Goal: Information Seeking & Learning: Find specific fact

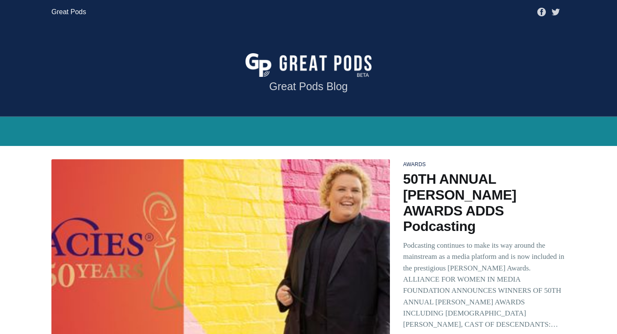
click at [69, 10] on link "Great Pods" at bounding box center [68, 11] width 35 height 15
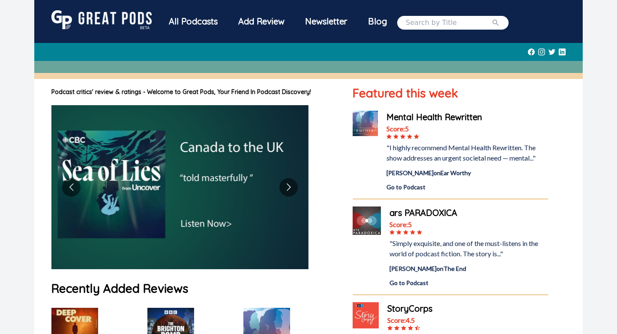
scroll to position [343, 0]
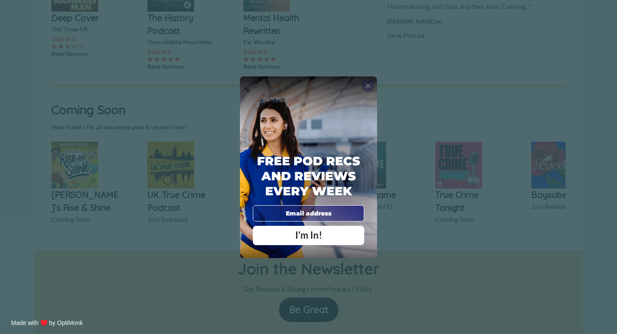
click at [368, 86] on span "X" at bounding box center [368, 85] width 6 height 9
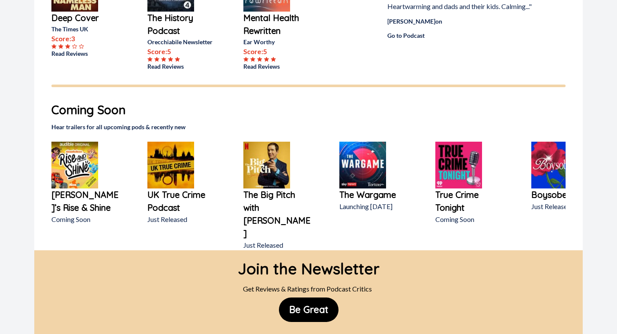
click at [371, 332] on div "Contact" at bounding box center [374, 340] width 34 height 17
click at [376, 332] on div "Contact" at bounding box center [374, 340] width 34 height 17
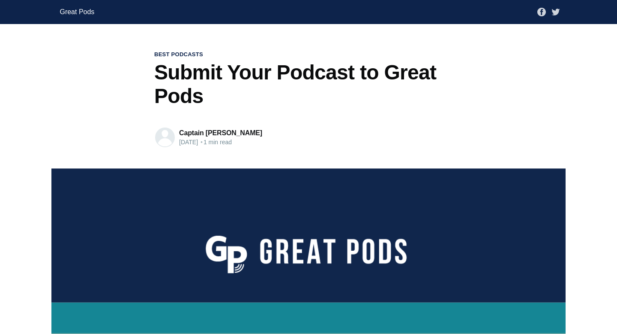
click at [83, 15] on link "Great Pods" at bounding box center [77, 11] width 35 height 15
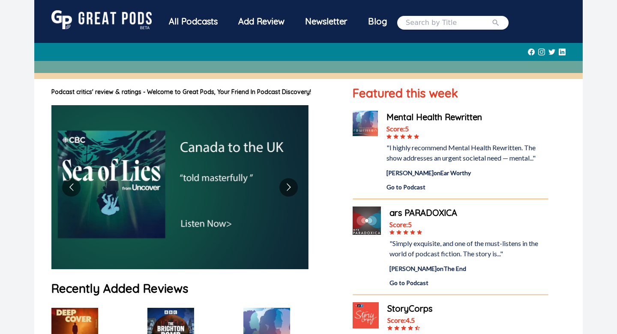
click at [432, 25] on input "search" at bounding box center [449, 23] width 86 height 10
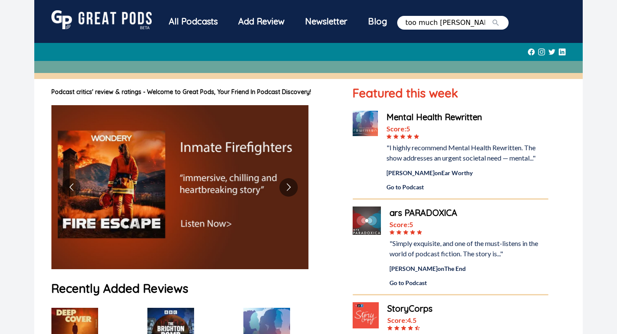
scroll to position [0, 4]
type input "too much withe dennise"
click at [492, 18] on button "submit" at bounding box center [496, 23] width 9 height 10
